Goal: Navigation & Orientation: Find specific page/section

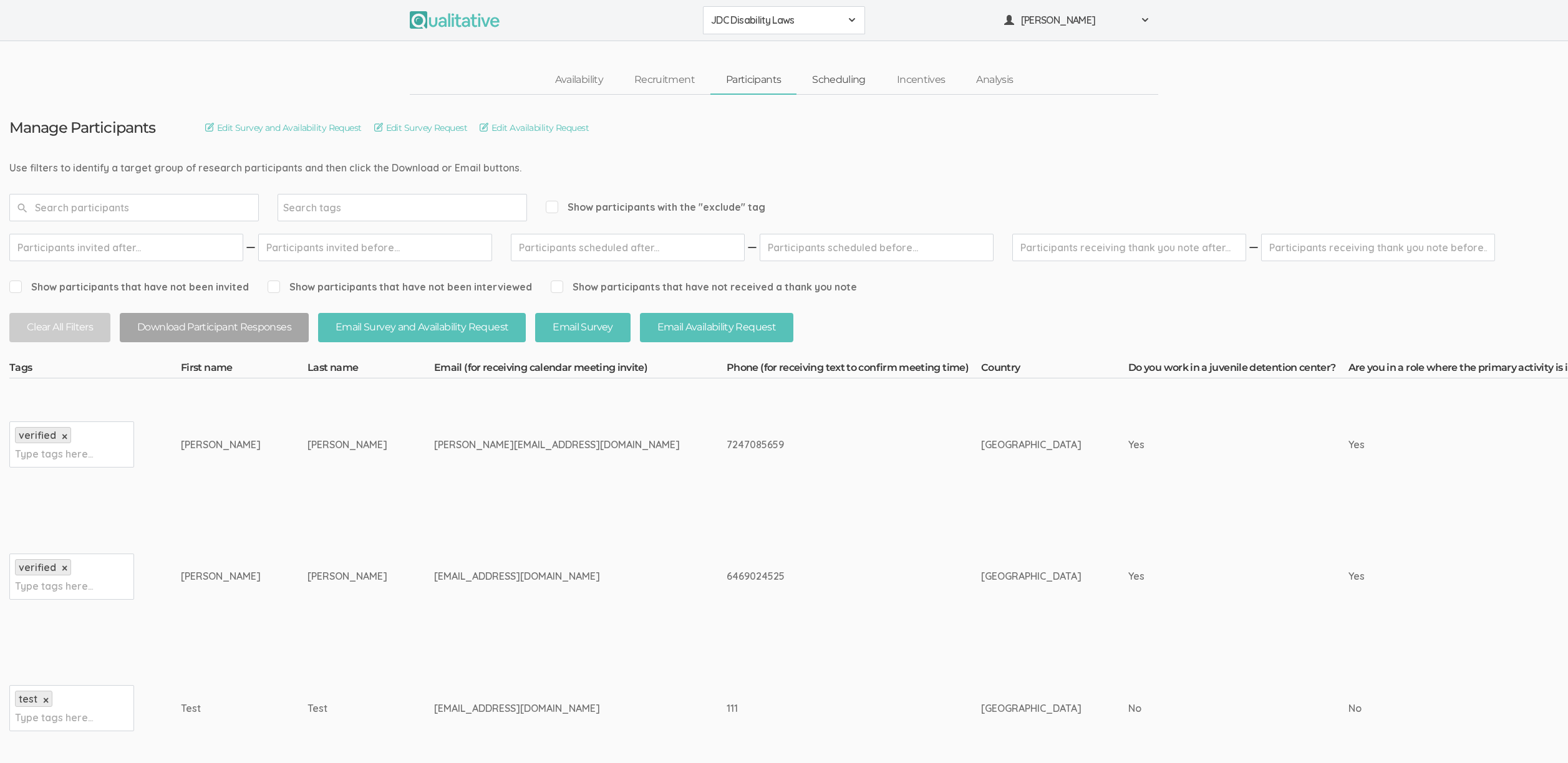
click at [831, 82] on link "Scheduling" at bounding box center [839, 80] width 85 height 27
